Goal: Transaction & Acquisition: Book appointment/travel/reservation

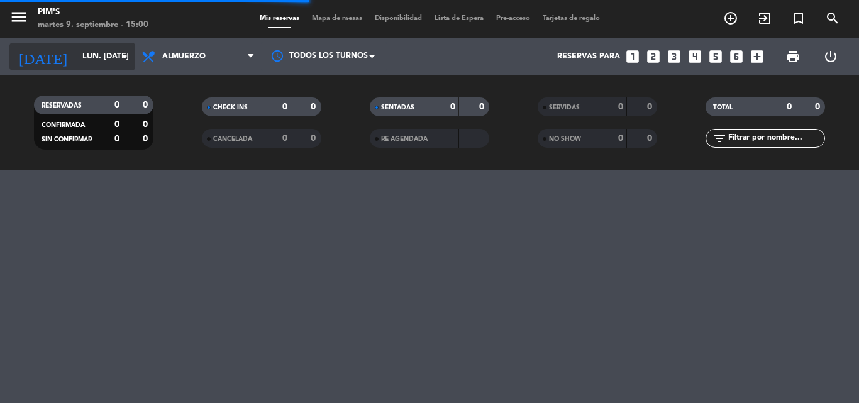
click at [123, 55] on icon "arrow_drop_down" at bounding box center [124, 56] width 15 height 15
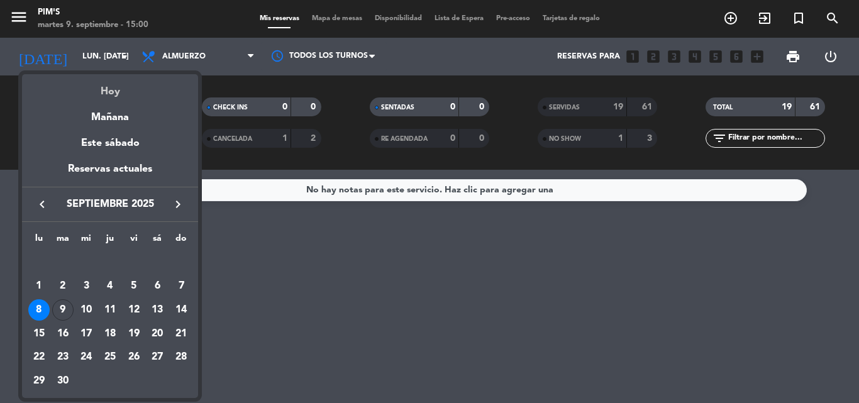
click at [108, 91] on div "Hoy" at bounding box center [110, 87] width 176 height 26
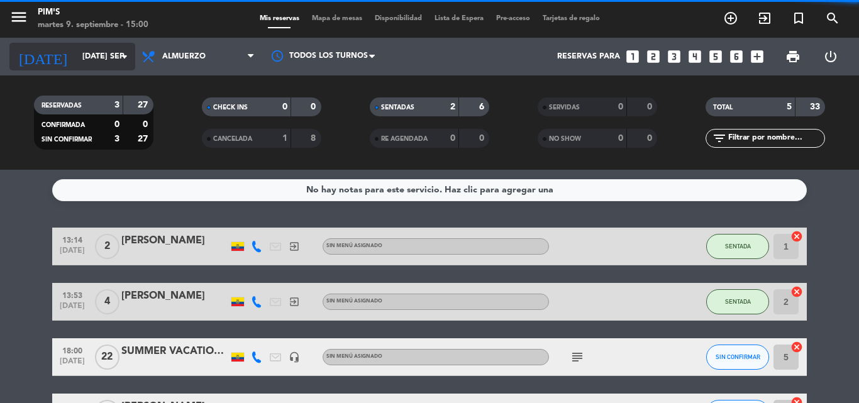
click at [118, 53] on icon "arrow_drop_down" at bounding box center [124, 56] width 15 height 15
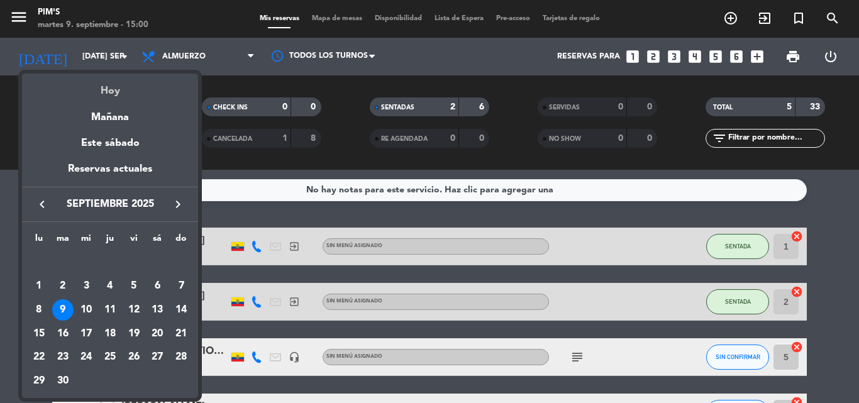
click at [105, 84] on div "Hoy" at bounding box center [110, 87] width 176 height 26
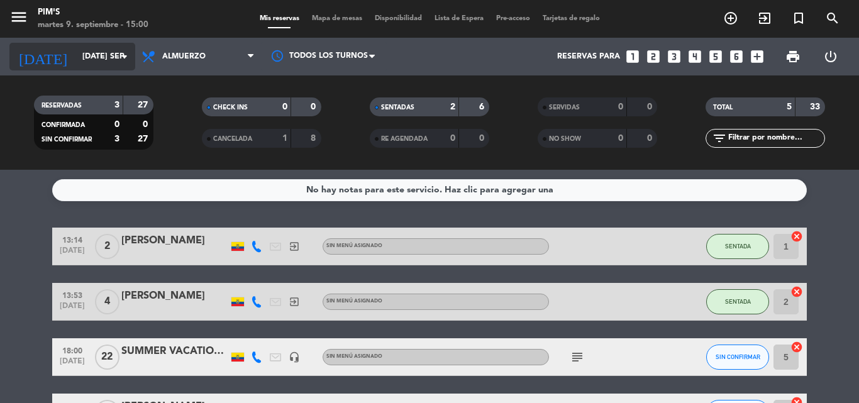
click at [98, 53] on input "[DATE] sep." at bounding box center [129, 56] width 106 height 21
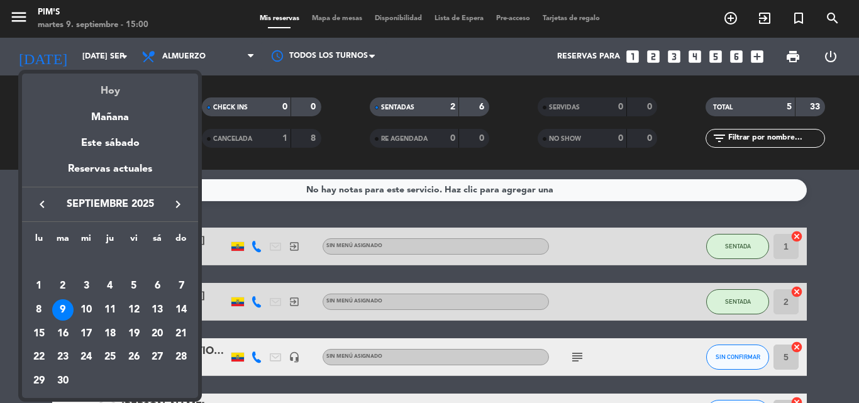
click at [111, 86] on div "Hoy" at bounding box center [110, 87] width 176 height 26
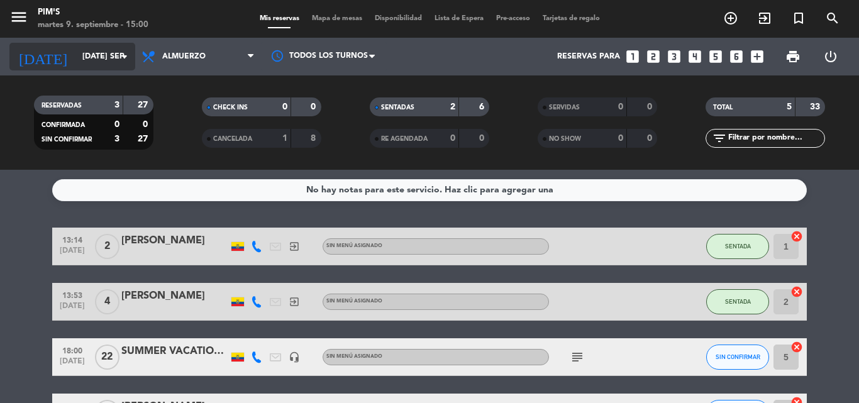
click at [89, 57] on input "[DATE] sep." at bounding box center [129, 56] width 106 height 21
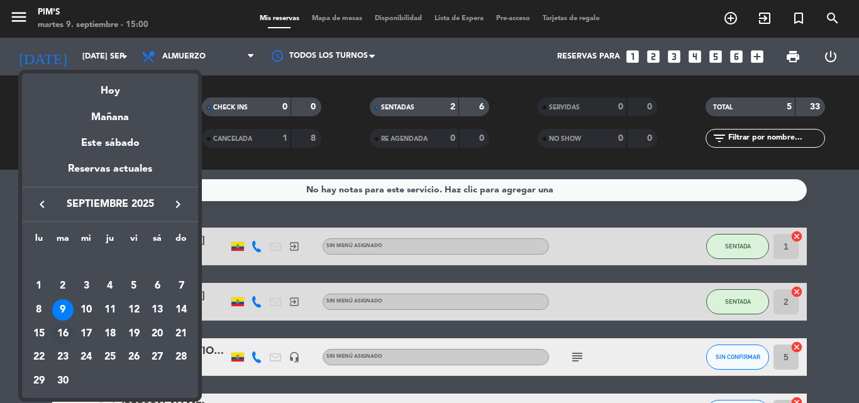
click at [62, 330] on div "16" at bounding box center [62, 333] width 21 height 21
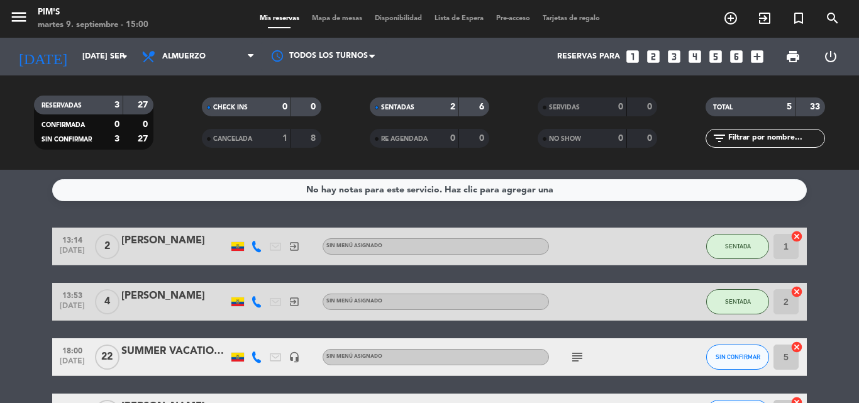
type input "[DATE] sep."
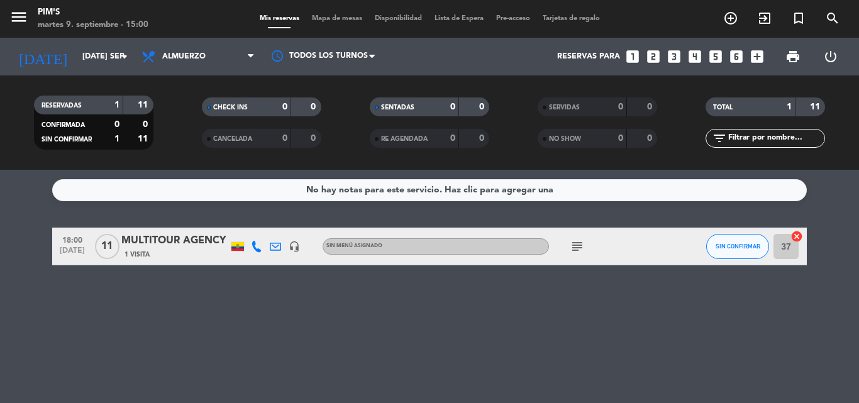
click at [656, 54] on icon "looks_two" at bounding box center [653, 56] width 16 height 16
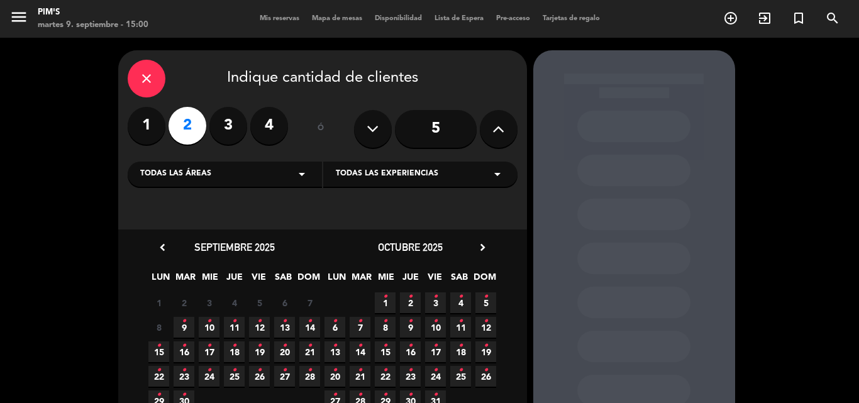
click at [178, 347] on span "16 •" at bounding box center [184, 352] width 21 height 21
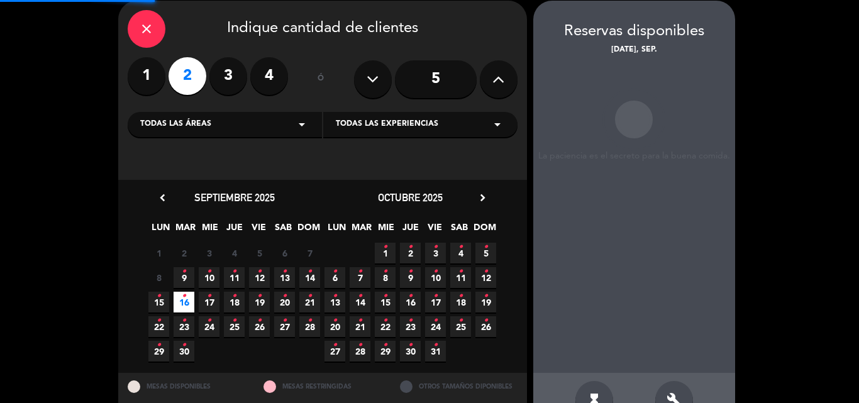
scroll to position [50, 0]
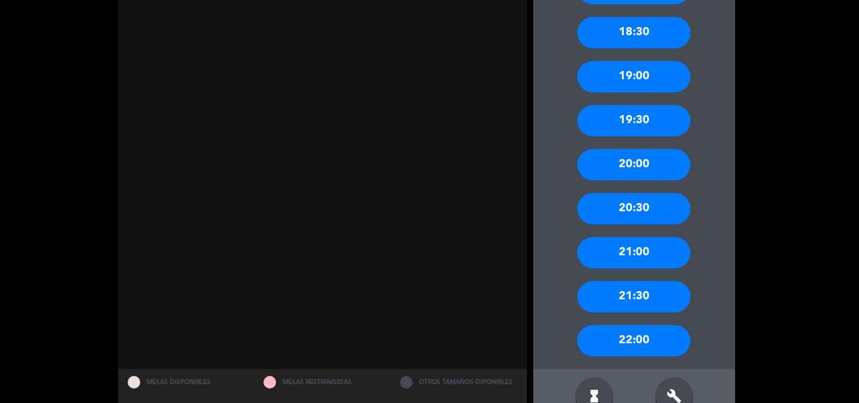
click at [632, 245] on div "21:00" at bounding box center [634, 252] width 113 height 31
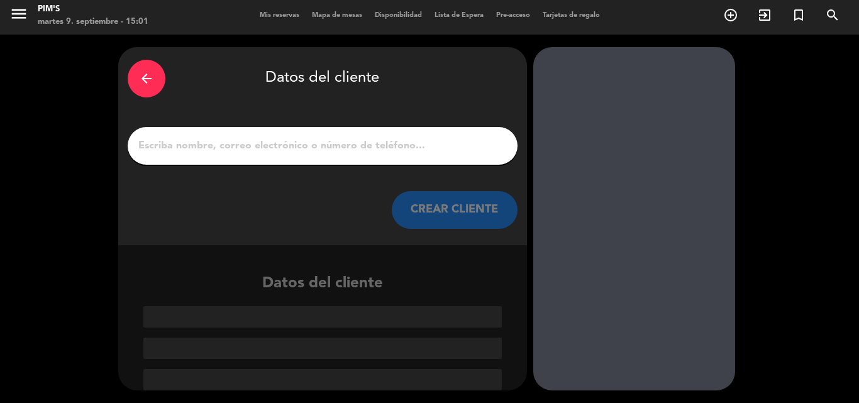
click at [210, 143] on input "1" at bounding box center [322, 146] width 371 height 18
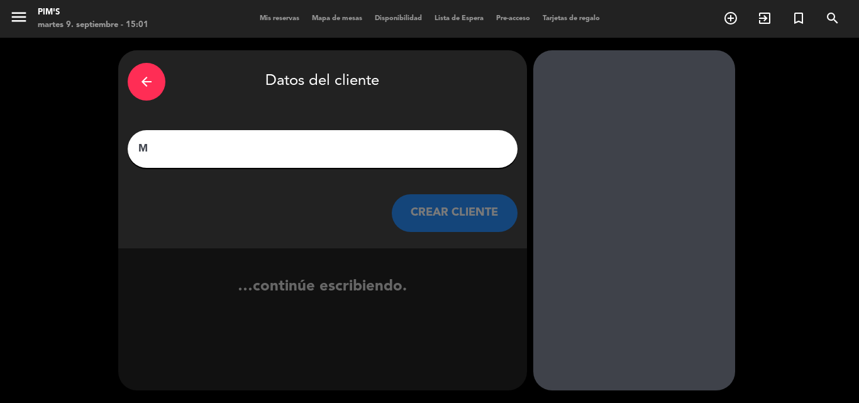
scroll to position [0, 0]
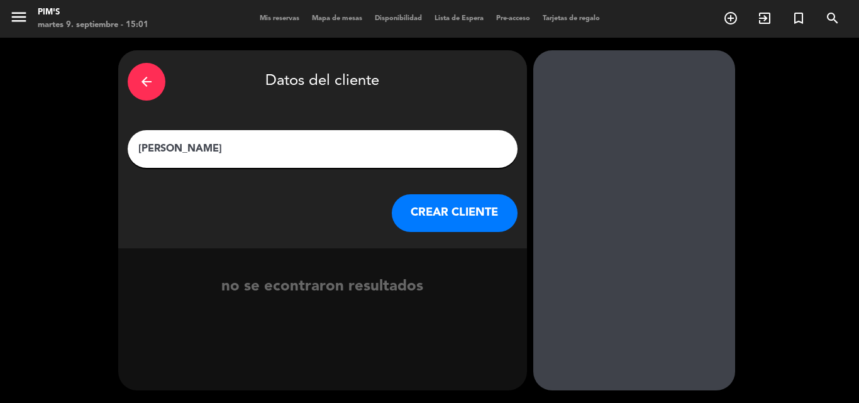
type input "[PERSON_NAME]"
click at [458, 204] on button "CREAR CLIENTE" at bounding box center [455, 213] width 126 height 38
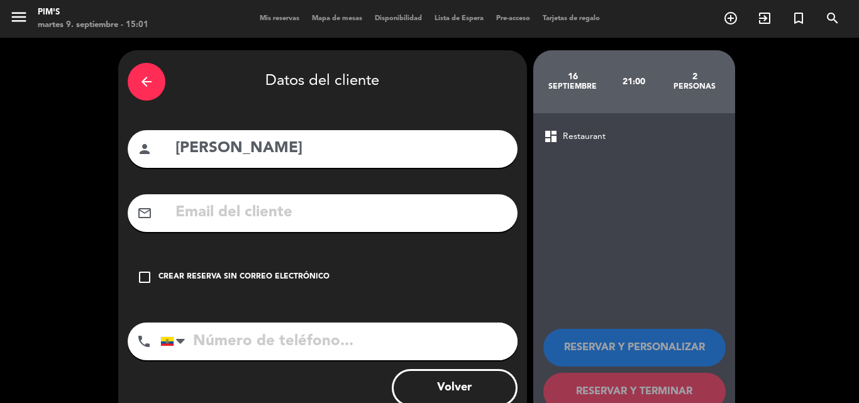
click at [145, 275] on icon "check_box_outline_blank" at bounding box center [144, 277] width 15 height 15
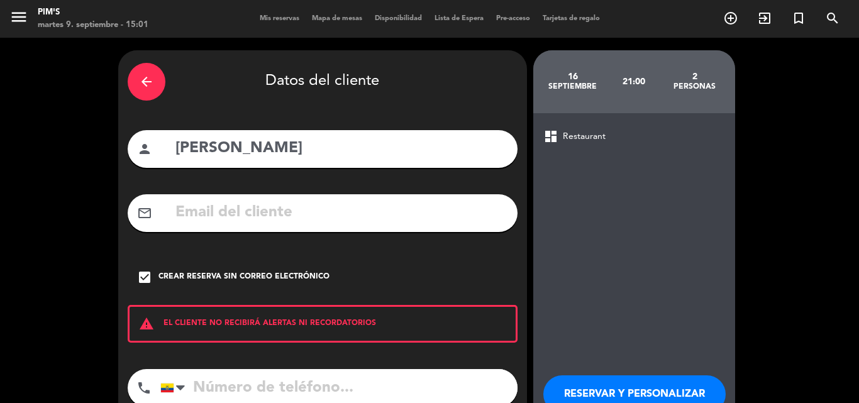
click at [232, 393] on input "tel" at bounding box center [338, 388] width 357 height 38
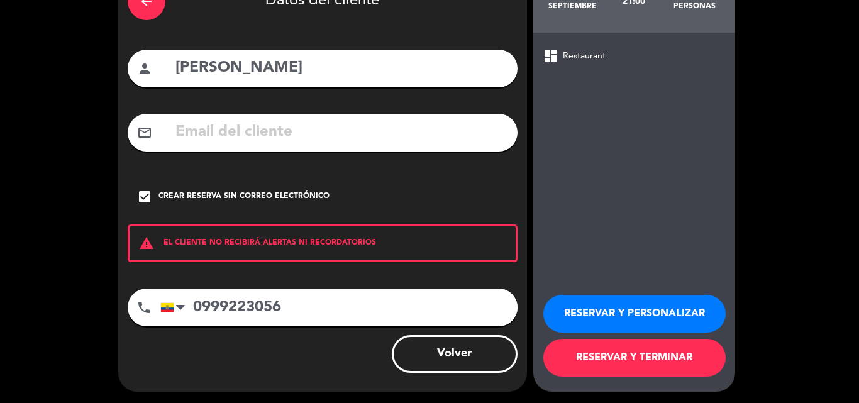
scroll to position [82, 0]
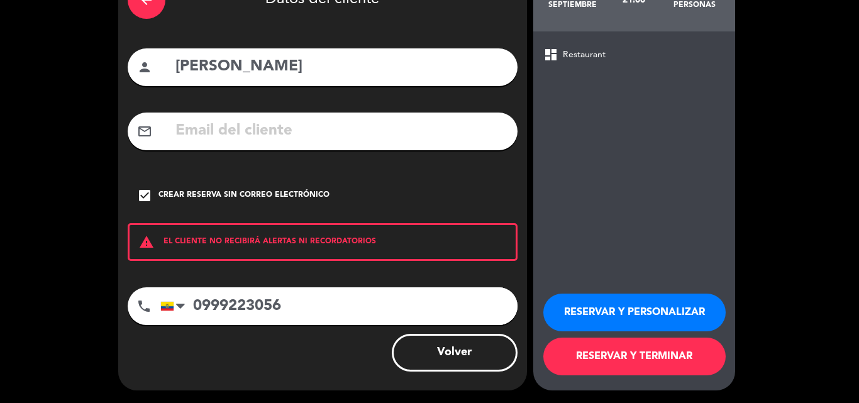
type input "0999223056"
click at [571, 350] on button "RESERVAR Y TERMINAR" at bounding box center [635, 357] width 182 height 38
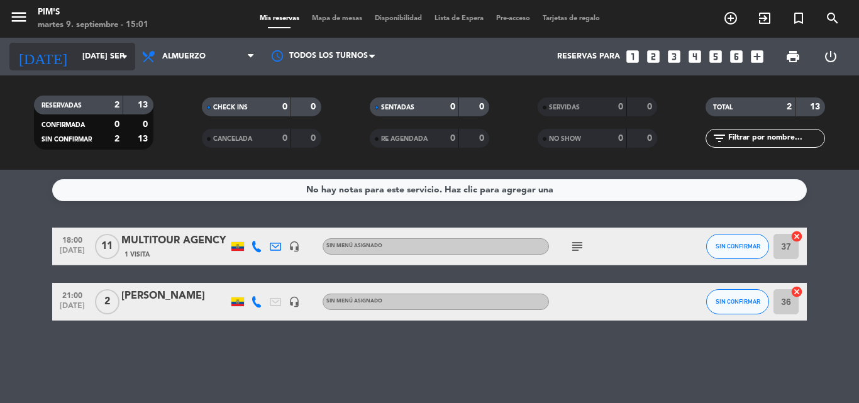
click at [119, 49] on icon "arrow_drop_down" at bounding box center [124, 56] width 15 height 15
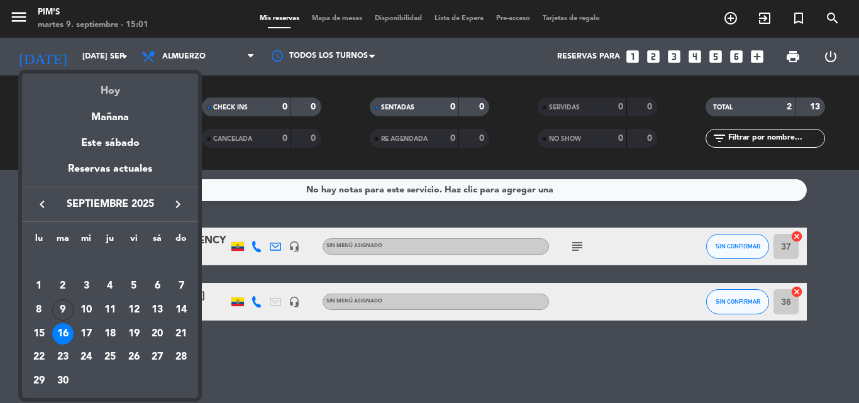
click at [106, 87] on div "Hoy" at bounding box center [110, 87] width 176 height 26
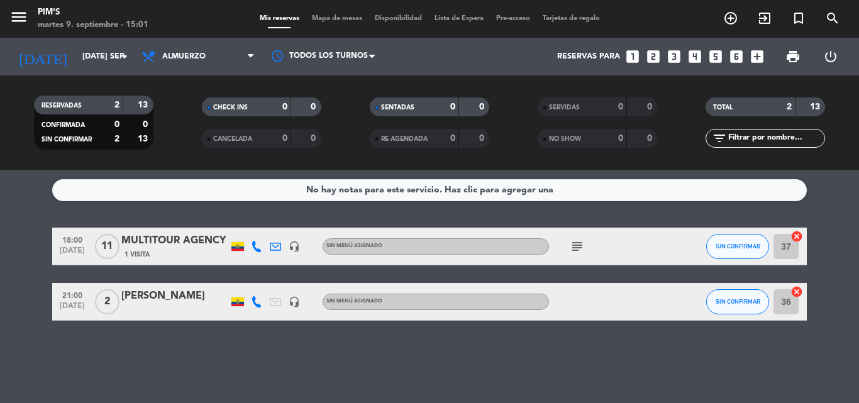
type input "[DATE] sep."
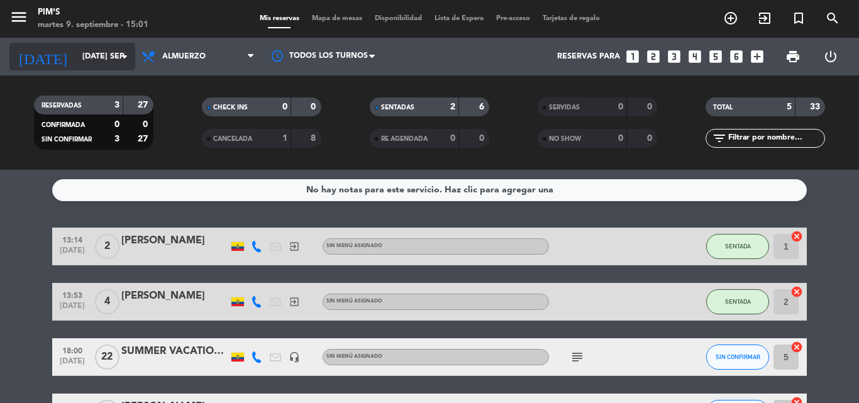
click at [114, 53] on input "[DATE] sep." at bounding box center [129, 56] width 106 height 21
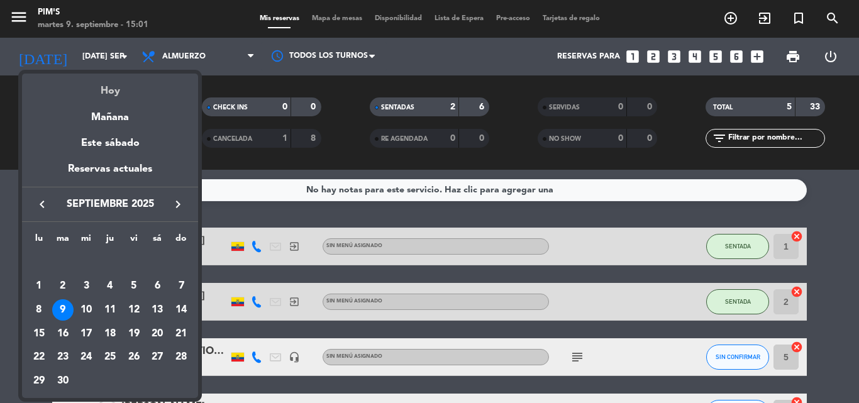
click at [110, 89] on div "Hoy" at bounding box center [110, 87] width 176 height 26
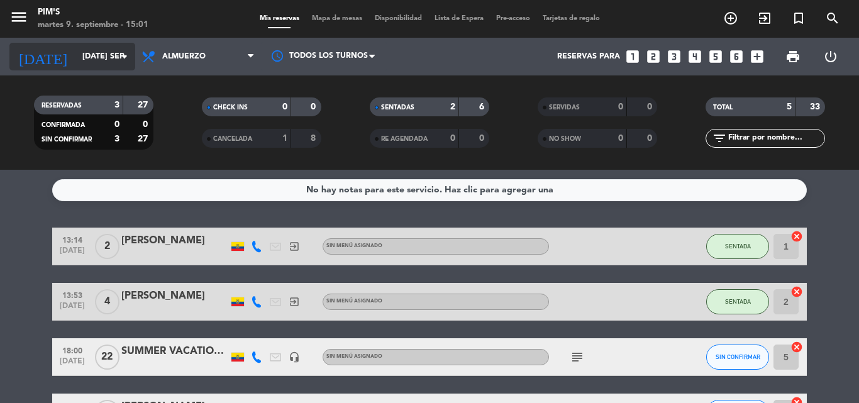
click at [107, 53] on input "[DATE] sep." at bounding box center [129, 56] width 106 height 21
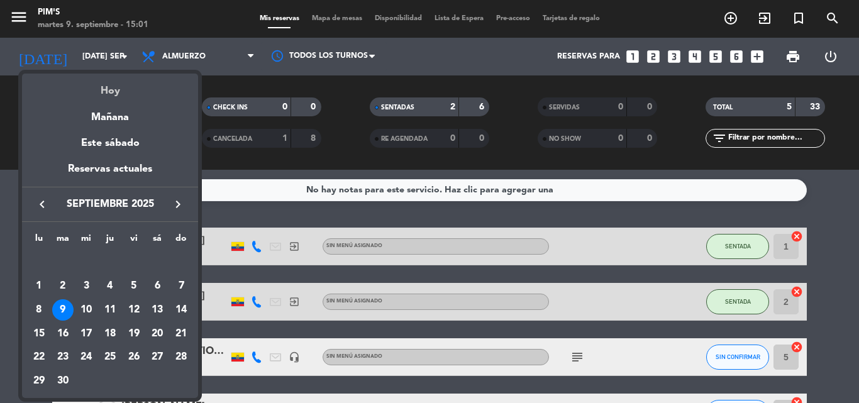
click at [102, 88] on div "Hoy" at bounding box center [110, 87] width 176 height 26
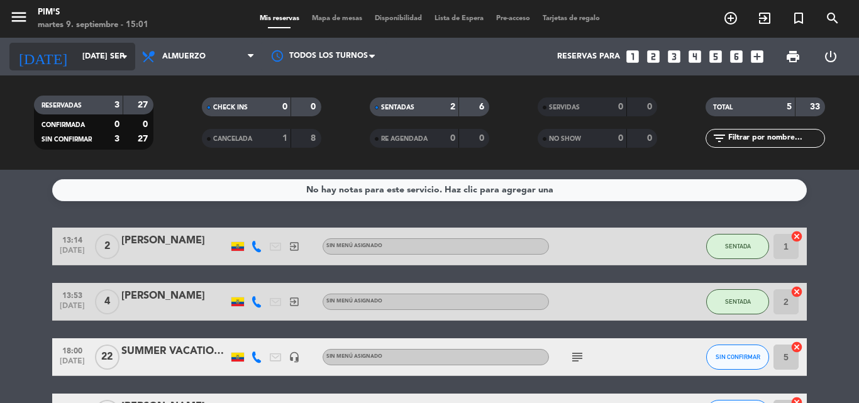
click at [92, 56] on input "[DATE] sep." at bounding box center [129, 56] width 106 height 21
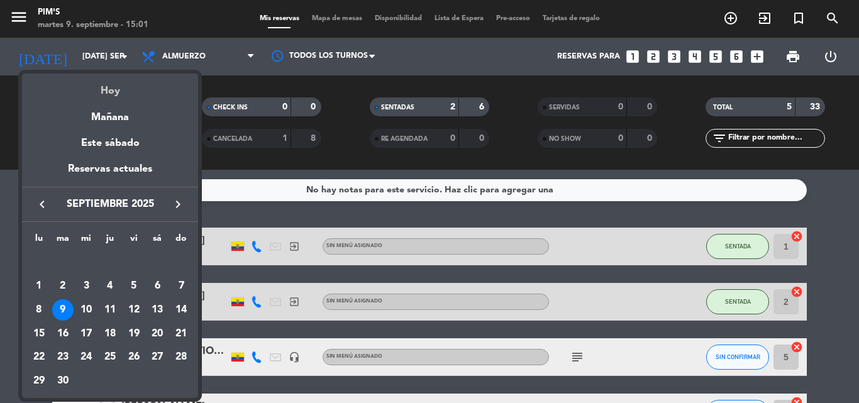
click at [105, 86] on div "Hoy" at bounding box center [110, 87] width 176 height 26
